Goal: Find specific page/section: Find specific page/section

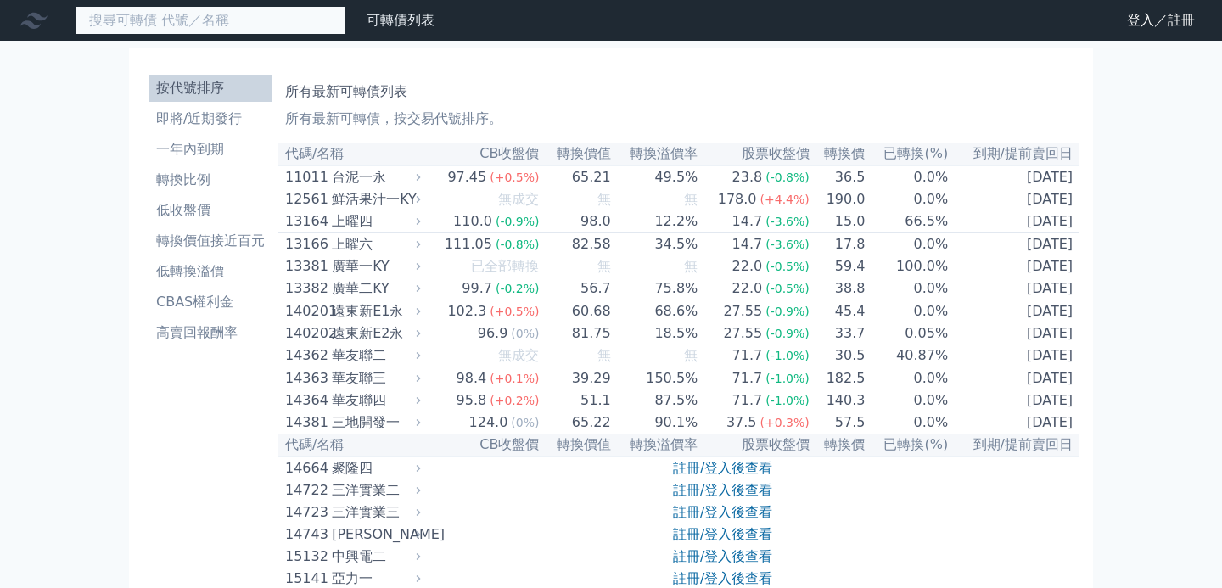
click at [179, 26] on input at bounding box center [211, 20] width 272 height 29
type input "晶心科"
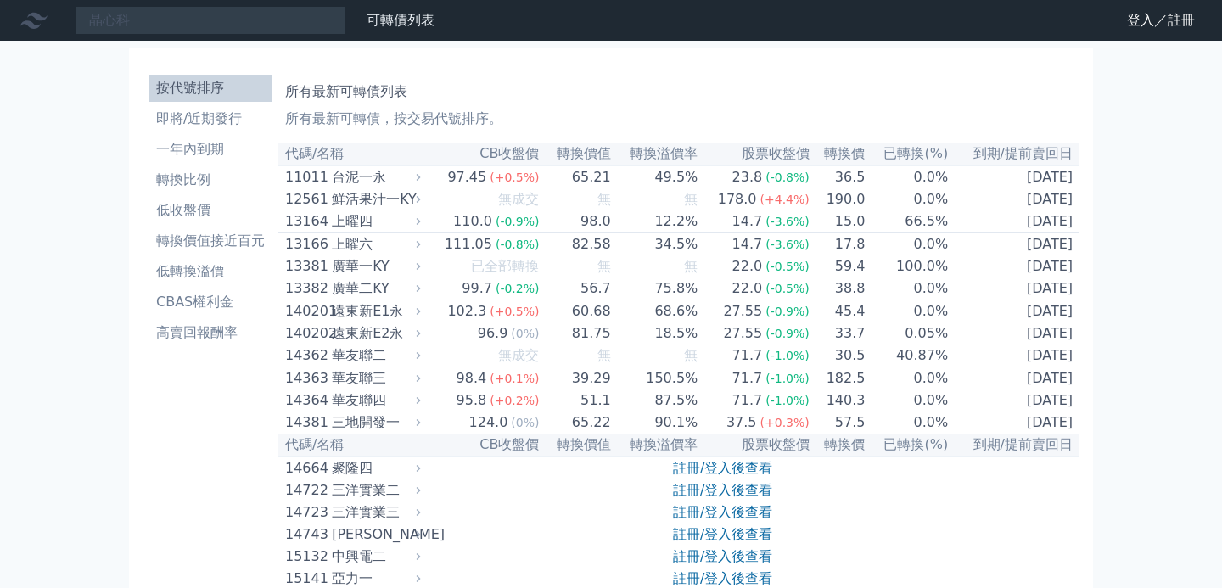
click at [224, 36] on nav "晶心科 可轉債列表 財務數據 可轉債列表 財務數據 登入／註冊 登入／註冊" at bounding box center [611, 20] width 1222 height 41
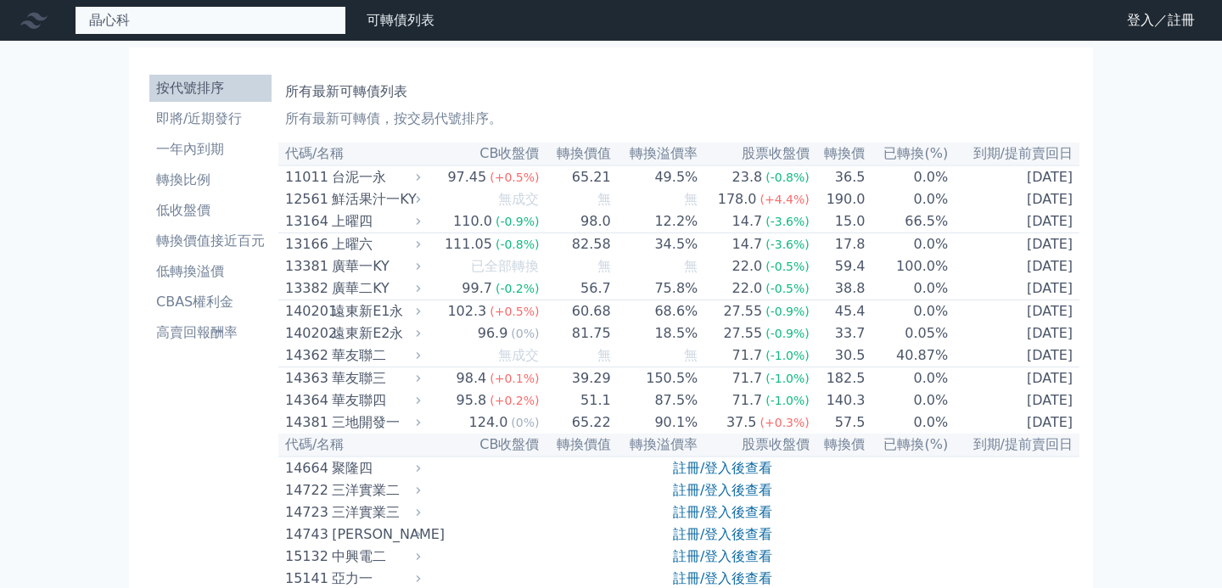
click at [225, 31] on input "晶心科" at bounding box center [211, 20] width 272 height 29
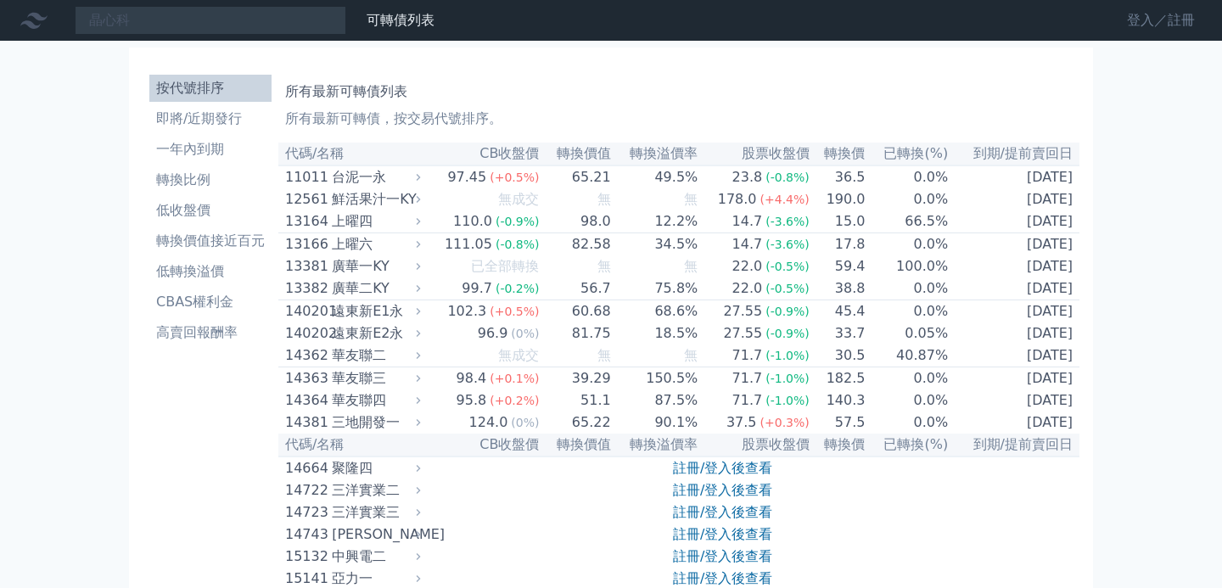
click at [1129, 25] on link "登入／註冊" at bounding box center [1160, 20] width 95 height 27
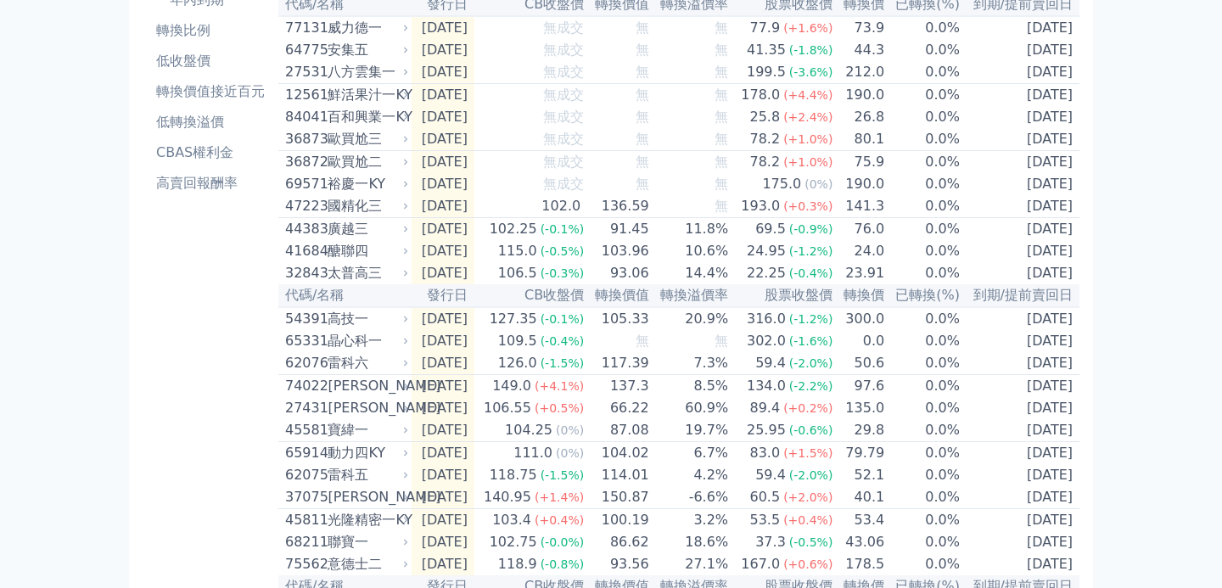
scroll to position [152, 0]
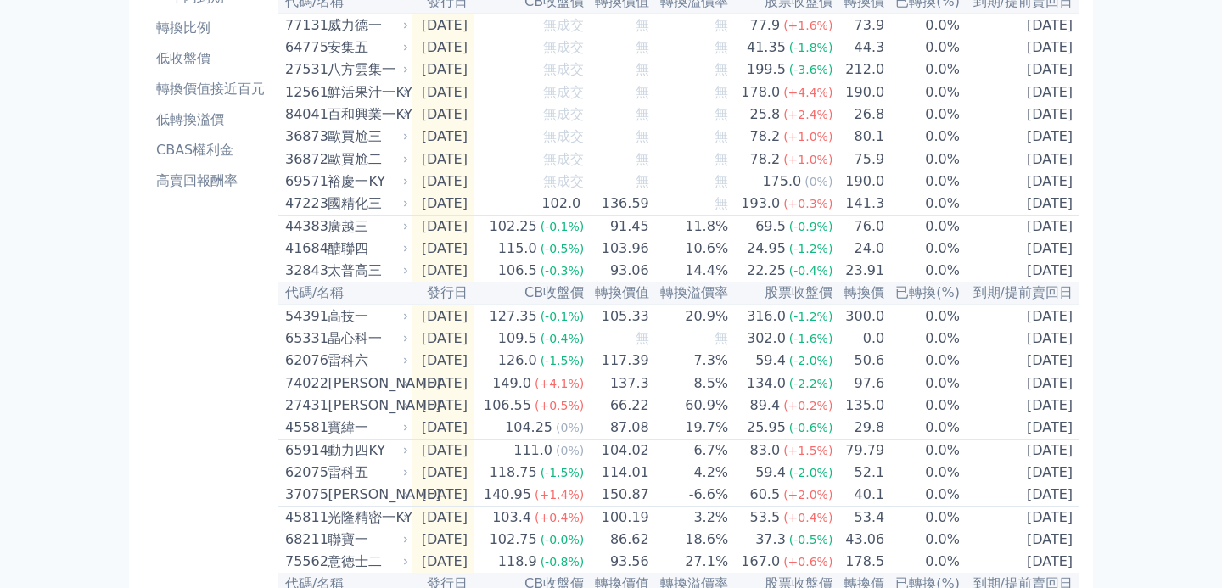
click at [338, 349] on div "晶心科一" at bounding box center [366, 338] width 77 height 20
